Goal: Task Accomplishment & Management: Complete application form

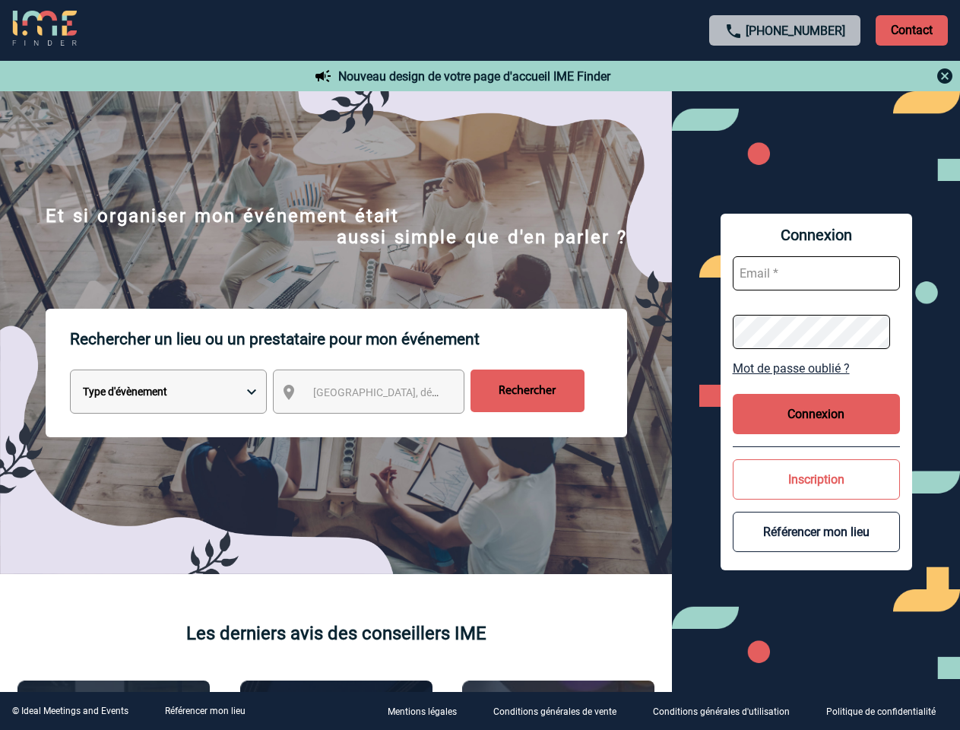
click at [480, 365] on p "Rechercher un lieu ou un prestataire pour mon événement" at bounding box center [348, 339] width 557 height 61
click at [911, 30] on p "Contact" at bounding box center [912, 30] width 72 height 30
click at [785, 76] on div at bounding box center [480, 365] width 960 height 730
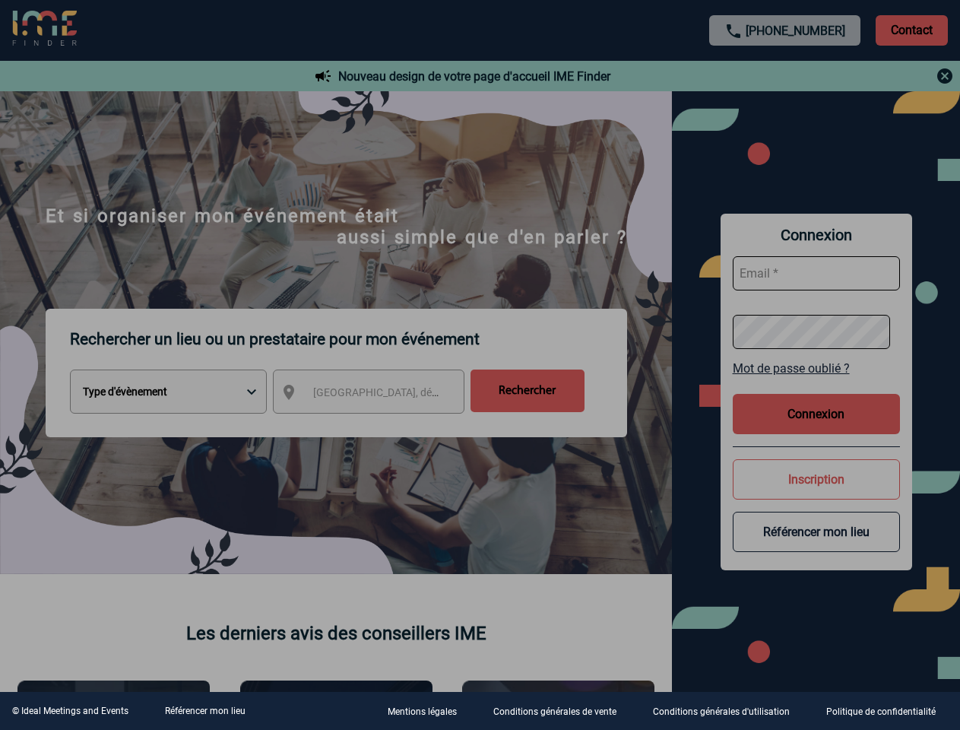
click at [382, 394] on div at bounding box center [480, 365] width 960 height 730
click at [816, 368] on div at bounding box center [480, 365] width 960 height 730
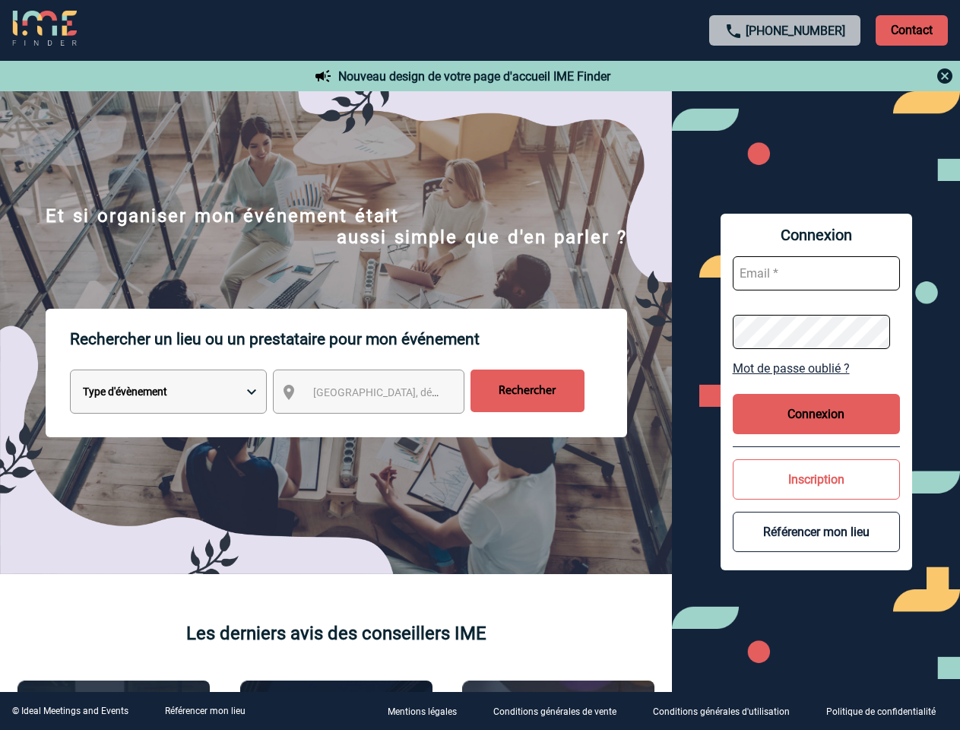
click at [816, 413] on button "Connexion" at bounding box center [816, 414] width 167 height 40
click at [816, 479] on button "Inscription" at bounding box center [816, 479] width 167 height 40
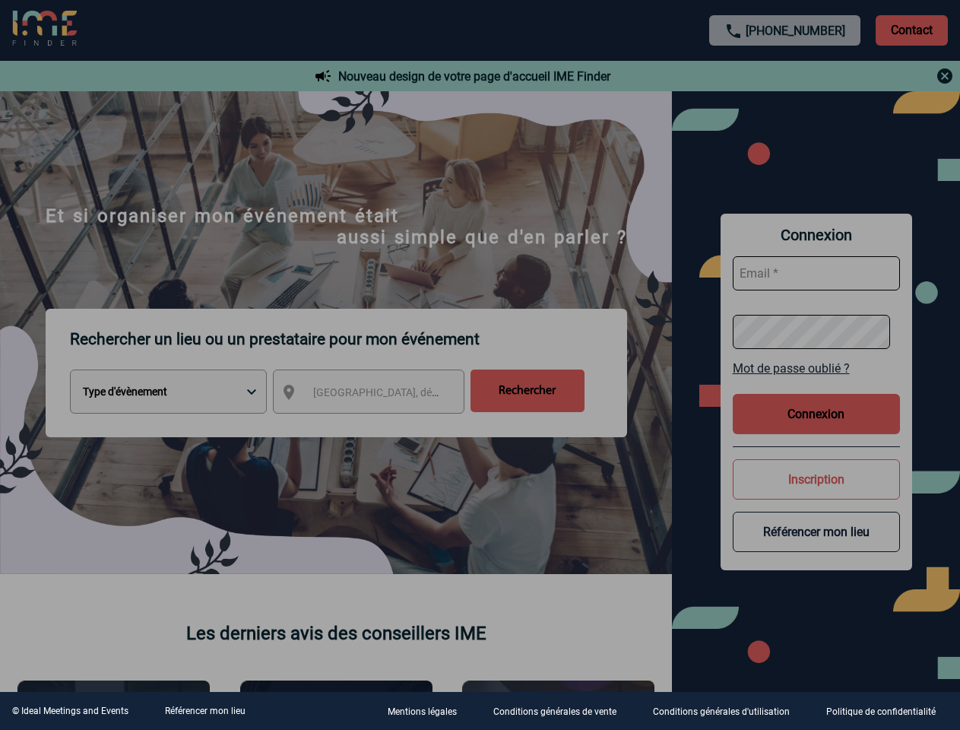
click at [816, 531] on div at bounding box center [480, 365] width 960 height 730
click at [204, 711] on link "Référencer mon lieu" at bounding box center [205, 710] width 81 height 11
